Goal: Find contact information: Find contact information

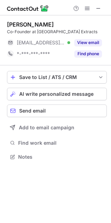
scroll to position [3, 3]
click at [97, 11] on span at bounding box center [99, 9] width 6 height 6
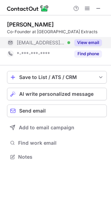
click at [94, 40] on button "View email" at bounding box center [88, 42] width 28 height 7
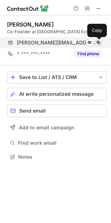
click at [98, 43] on span at bounding box center [99, 43] width 6 height 6
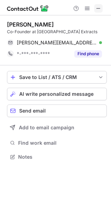
click at [102, 10] on button at bounding box center [98, 8] width 8 height 8
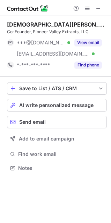
scroll to position [163, 111]
